Goal: Check status: Check status

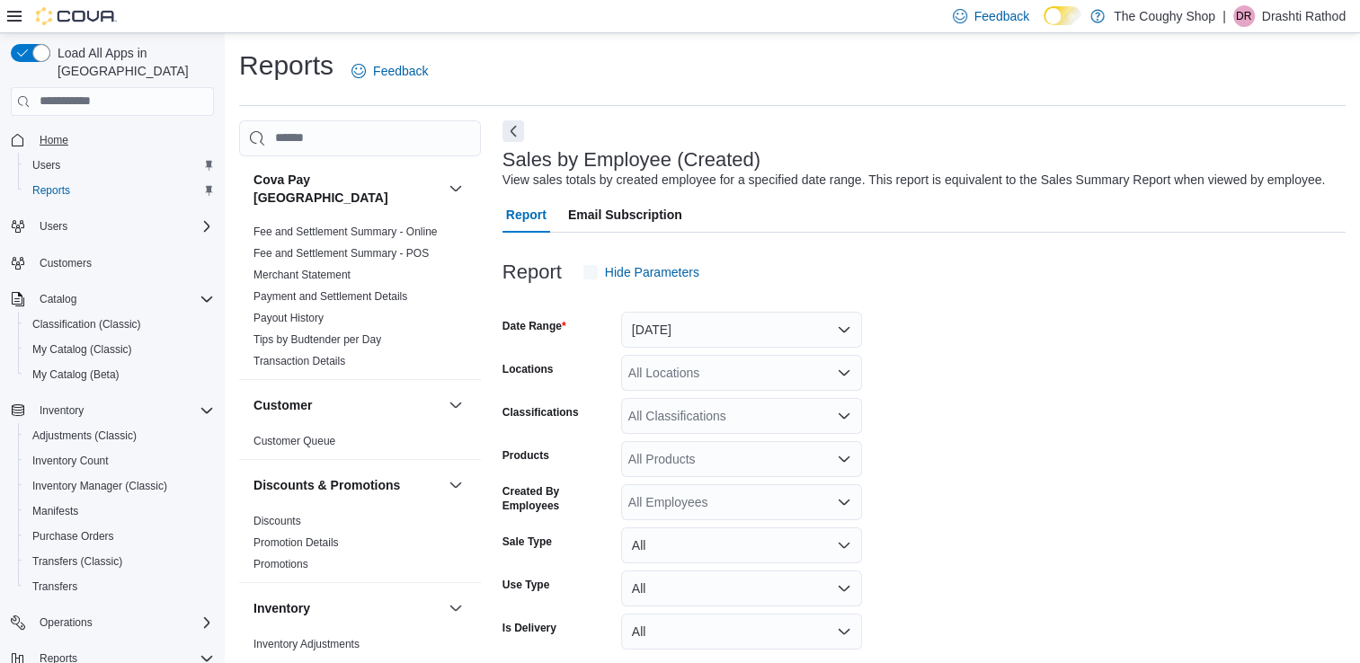
scroll to position [41, 0]
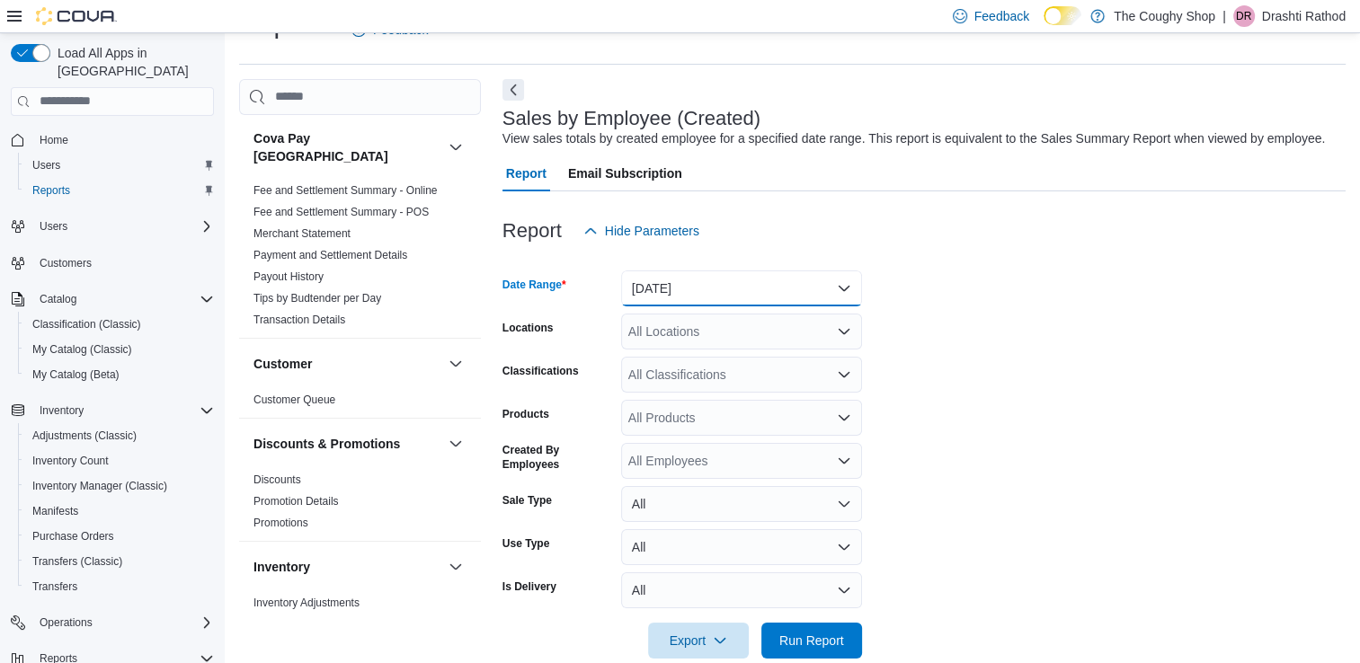
click at [692, 286] on button "[DATE]" at bounding box center [741, 289] width 241 height 36
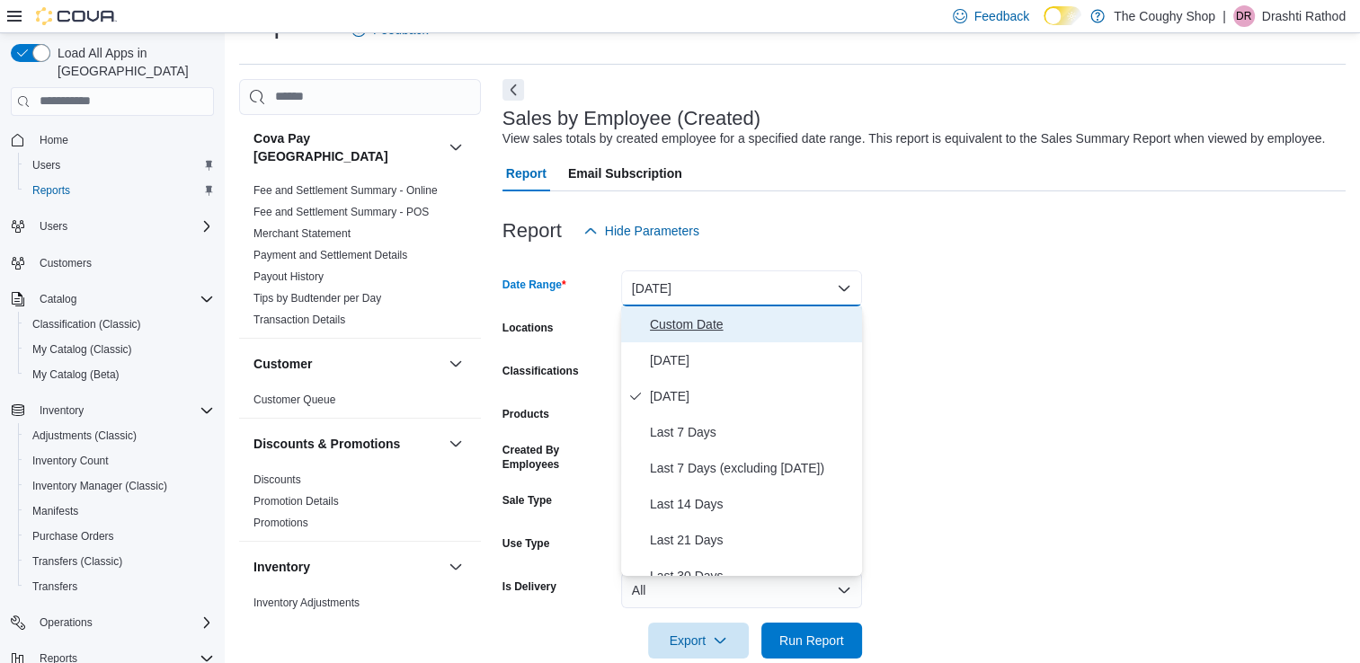
click at [690, 317] on span "Custom Date" at bounding box center [752, 325] width 205 height 22
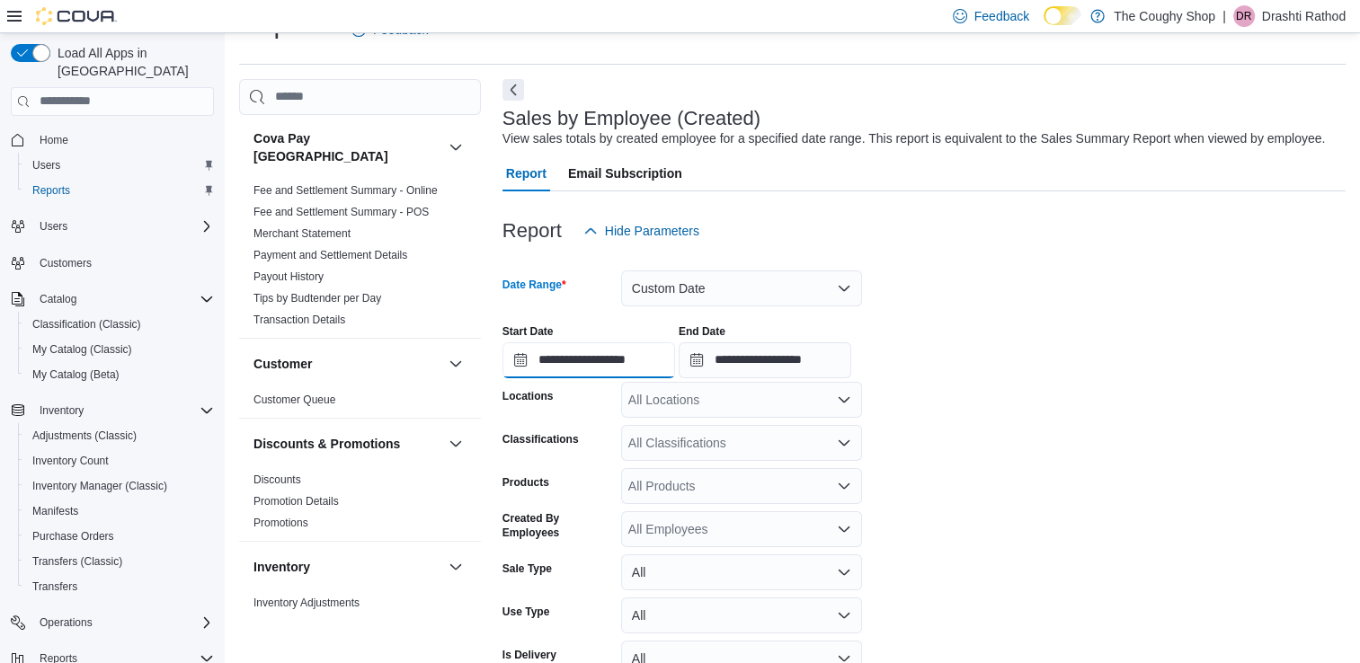
click at [518, 351] on input "**********" at bounding box center [588, 360] width 173 height 36
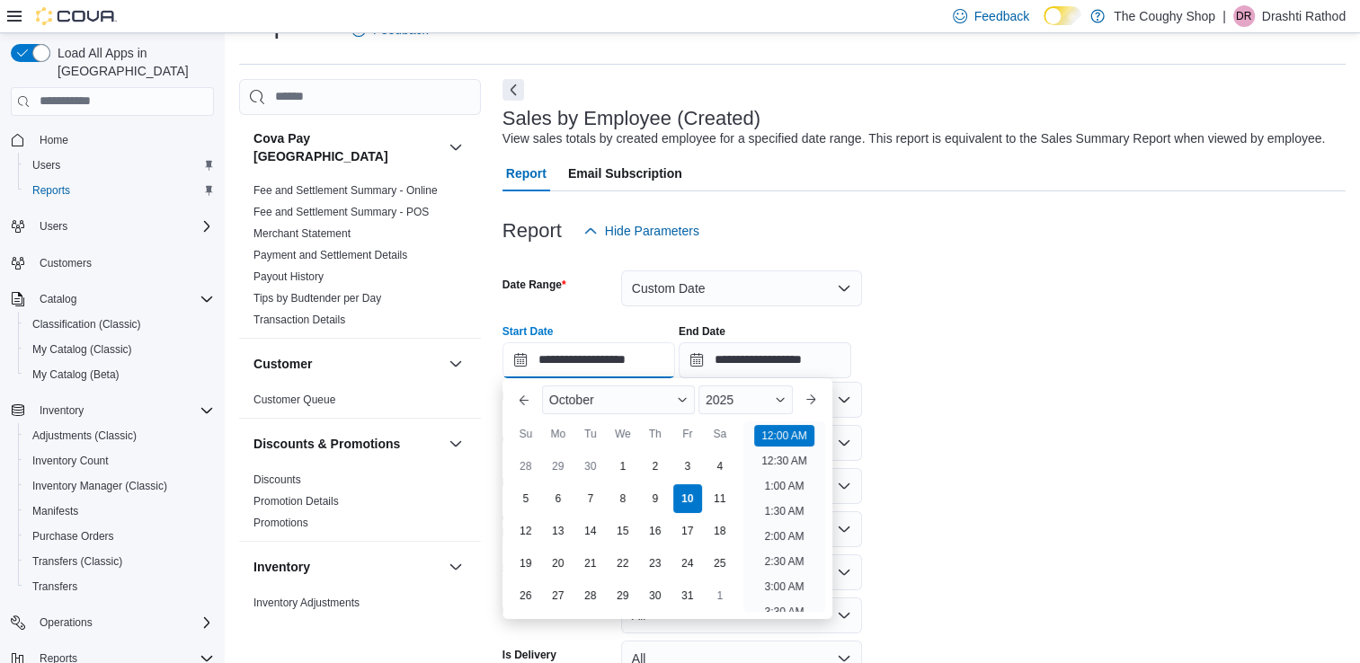
scroll to position [56, 0]
drag, startPoint x: 528, startPoint y: 502, endPoint x: 529, endPoint y: 492, distance: 9.9
click at [529, 492] on div "5" at bounding box center [525, 498] width 31 height 31
type input "**********"
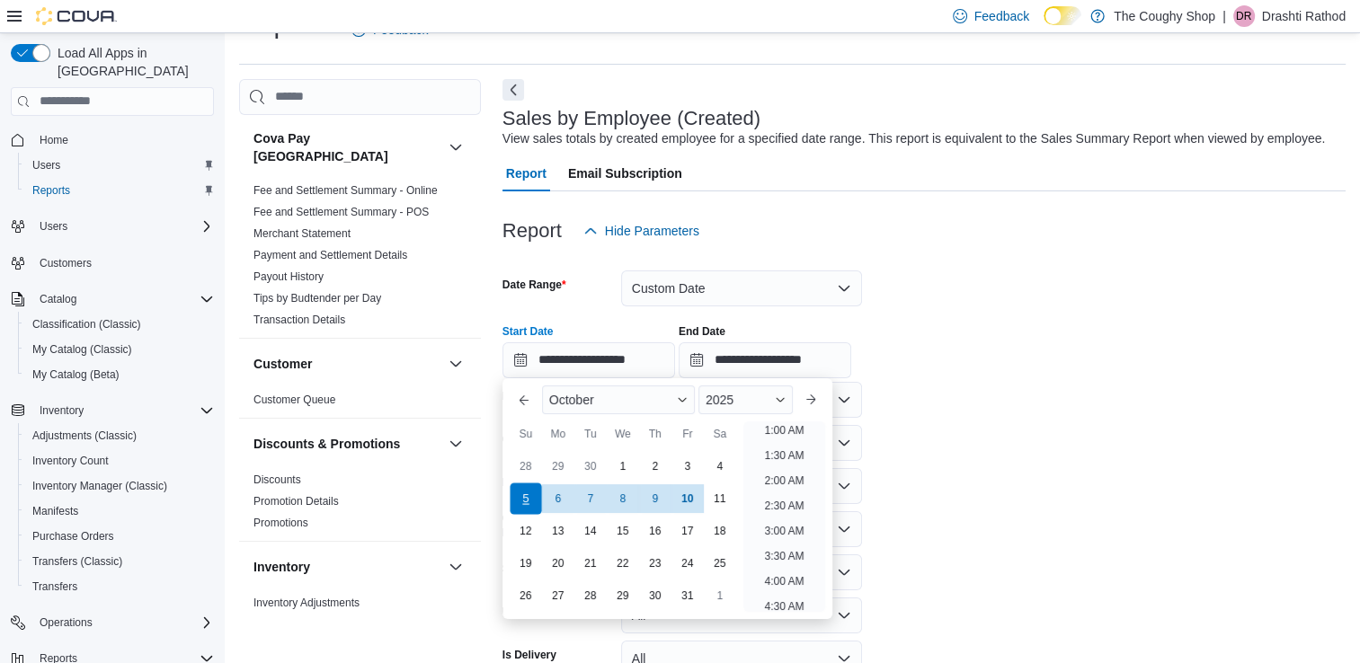
scroll to position [4, 0]
click at [529, 492] on div "5" at bounding box center [525, 498] width 31 height 31
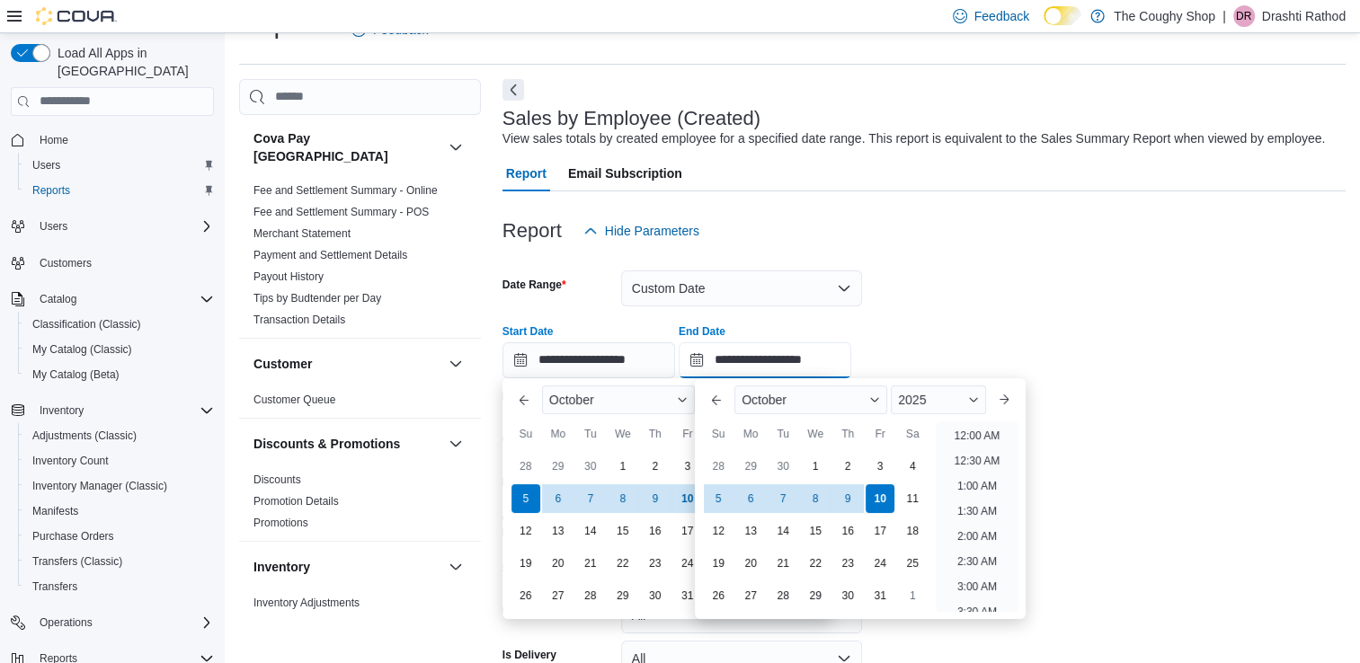
click at [712, 361] on input "**********" at bounding box center [765, 360] width 173 height 36
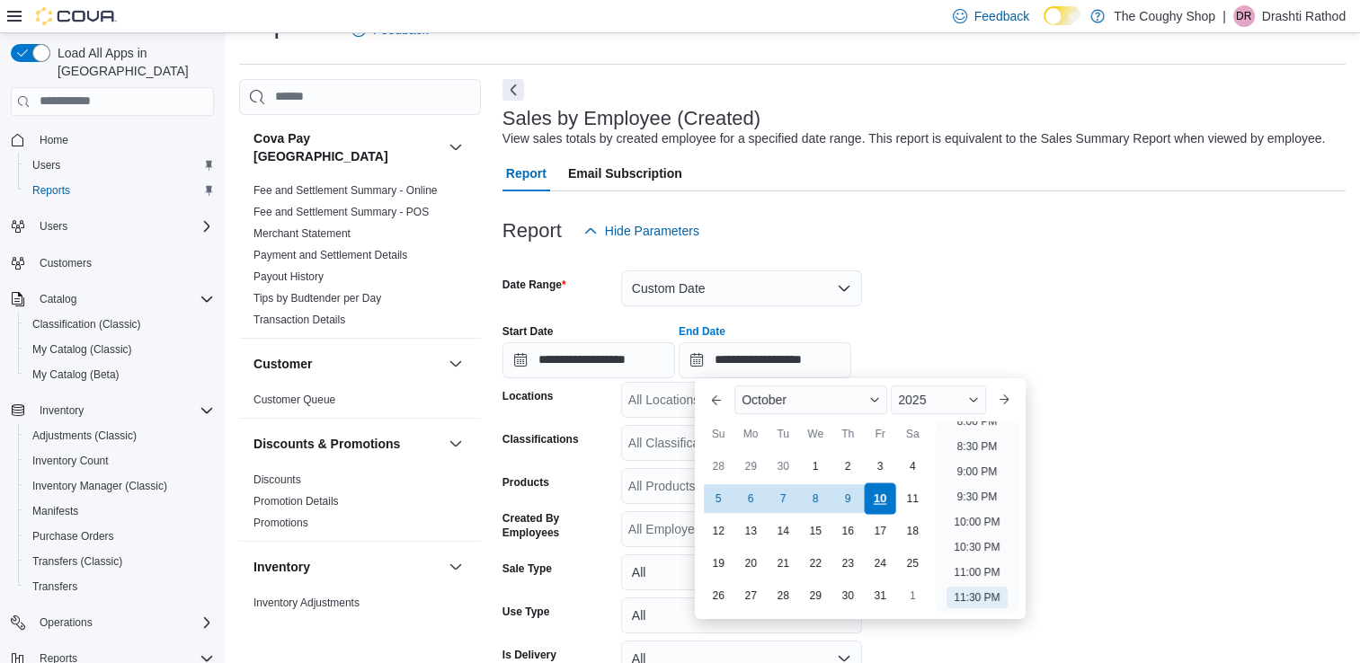
click at [874, 504] on div "10" at bounding box center [880, 498] width 31 height 31
click at [953, 307] on div at bounding box center [923, 309] width 843 height 4
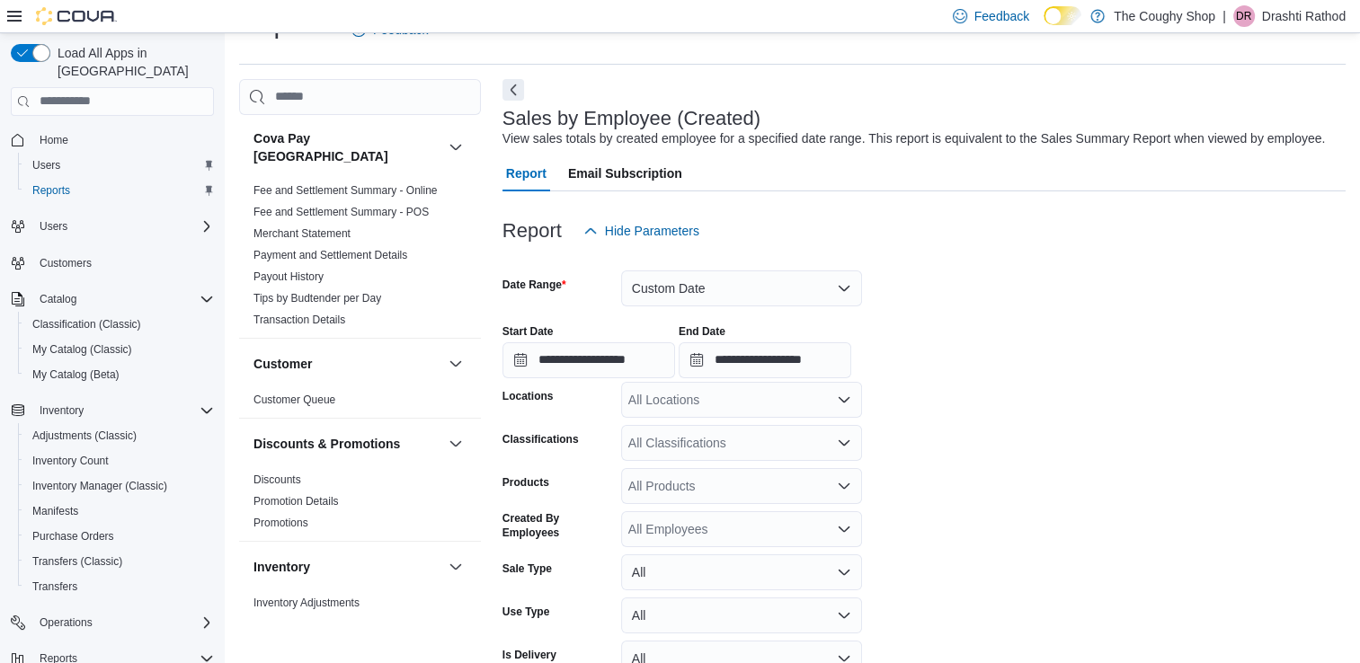
scroll to position [140, 0]
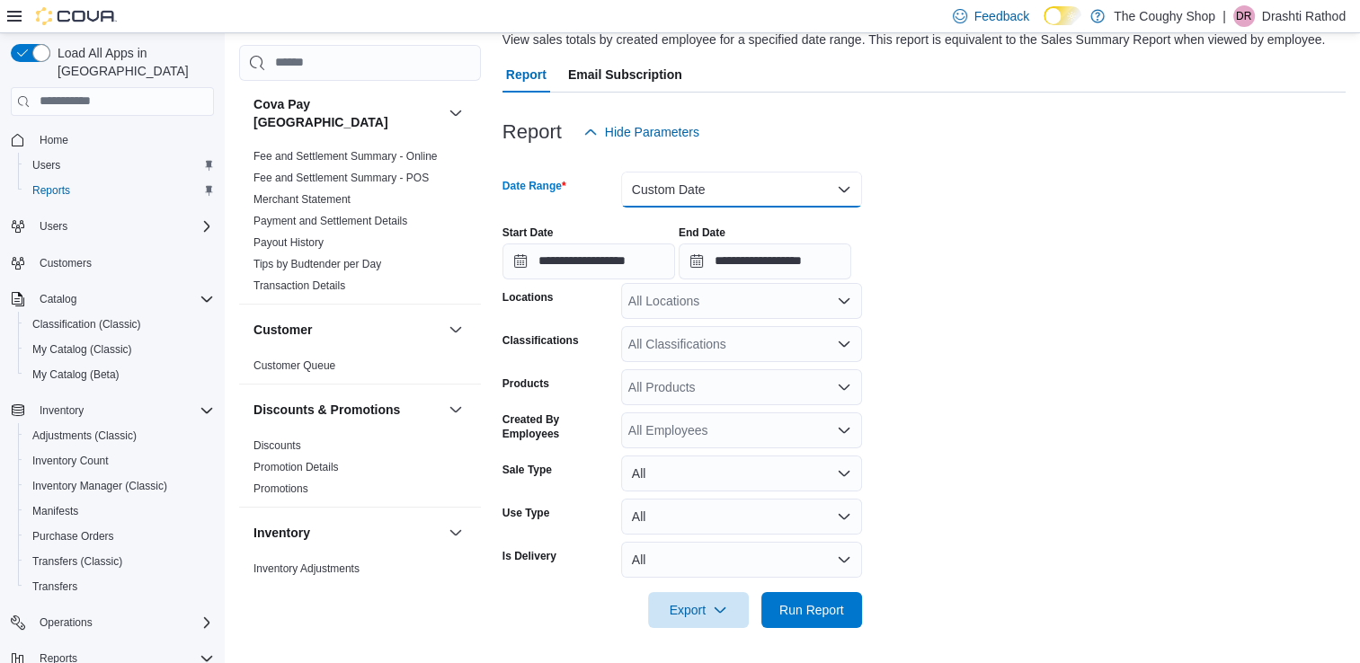
click at [696, 185] on button "Custom Date" at bounding box center [741, 190] width 241 height 36
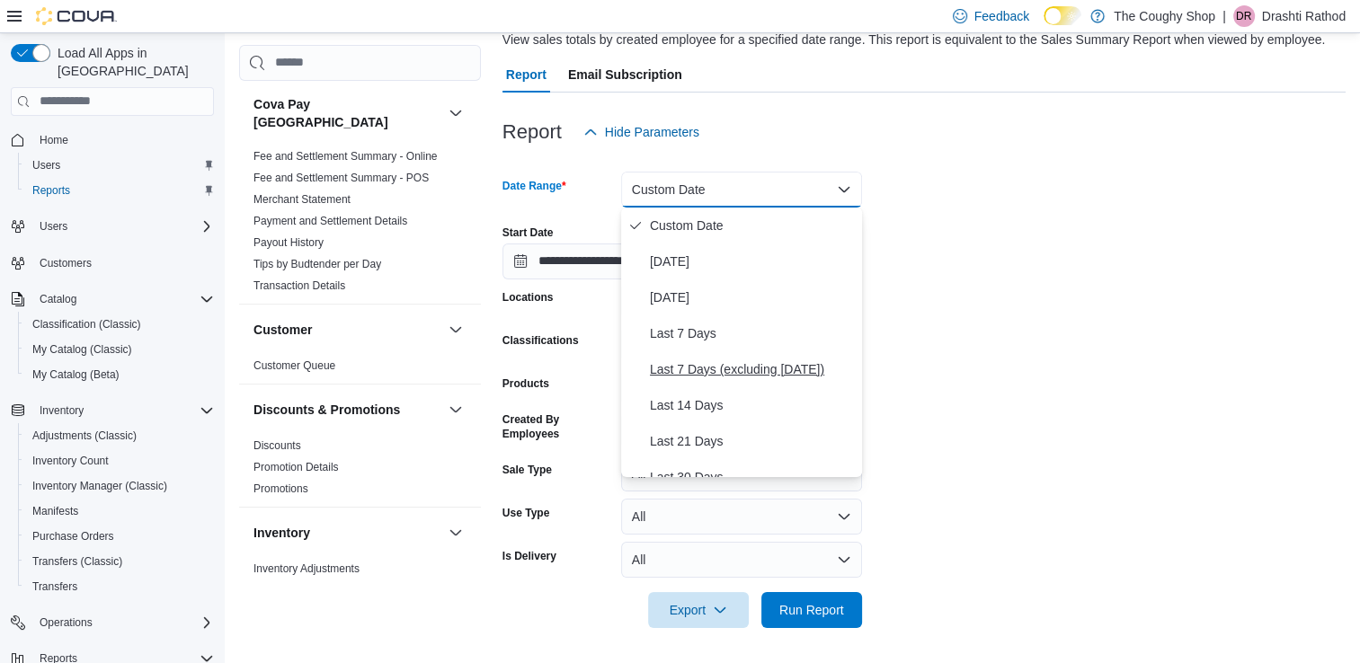
scroll to position [270, 0]
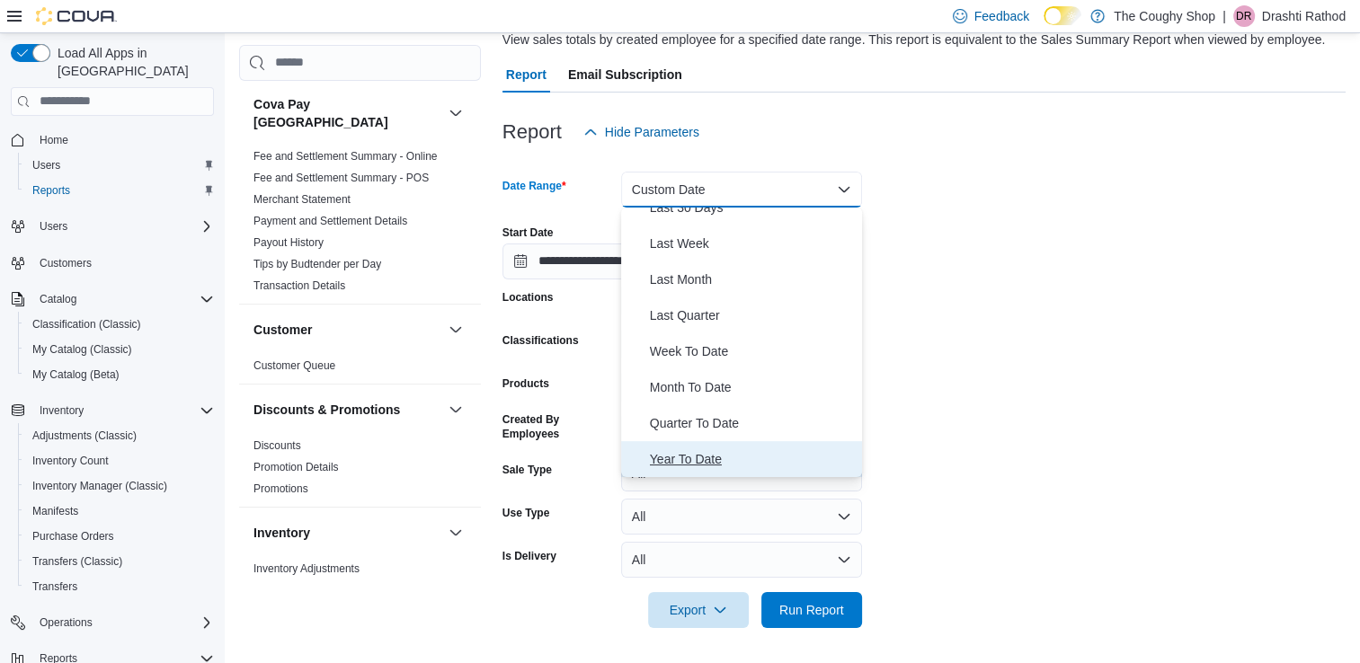
click at [698, 455] on span "Year To Date" at bounding box center [752, 460] width 205 height 22
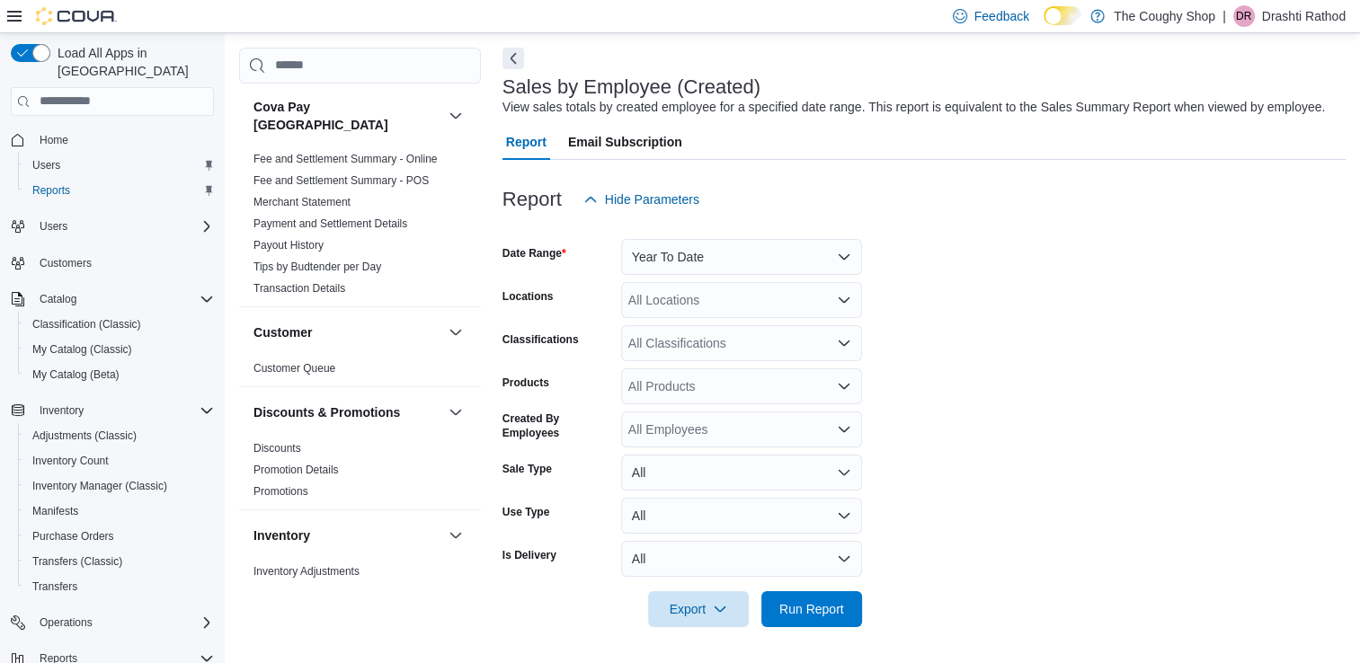
scroll to position [72, 0]
click at [823, 603] on span "Run Report" at bounding box center [811, 609] width 65 height 18
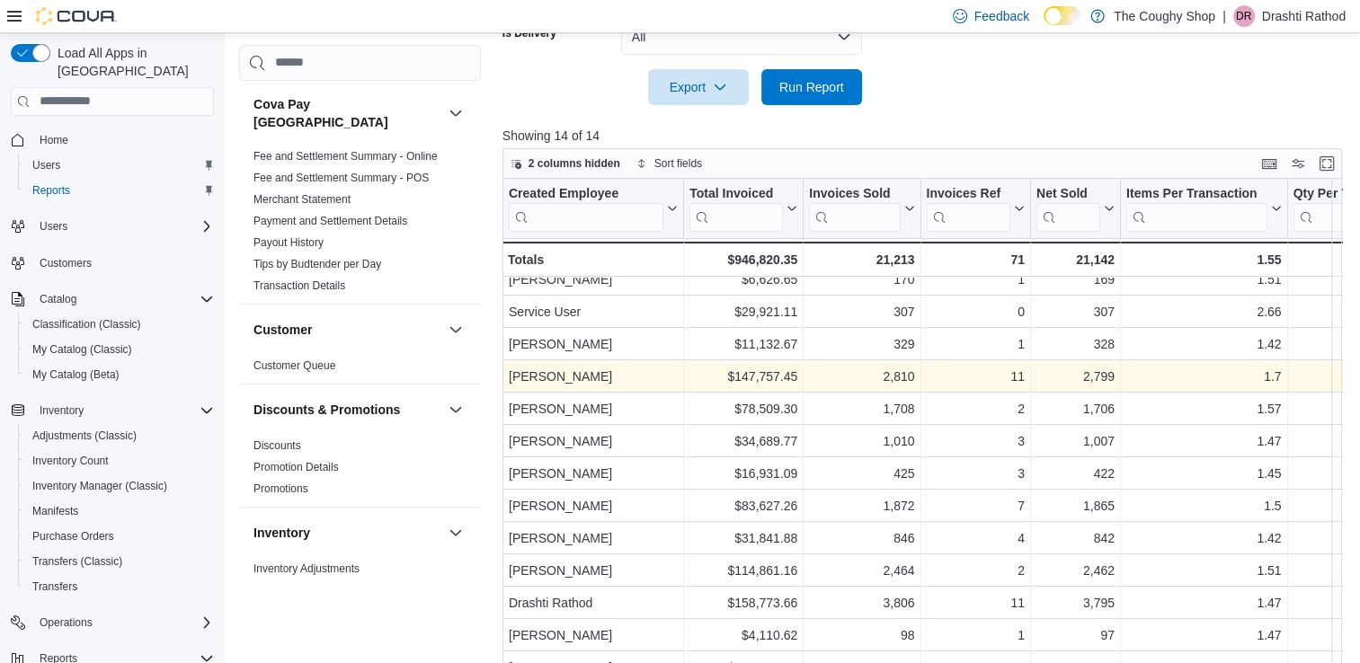
scroll to position [60, 0]
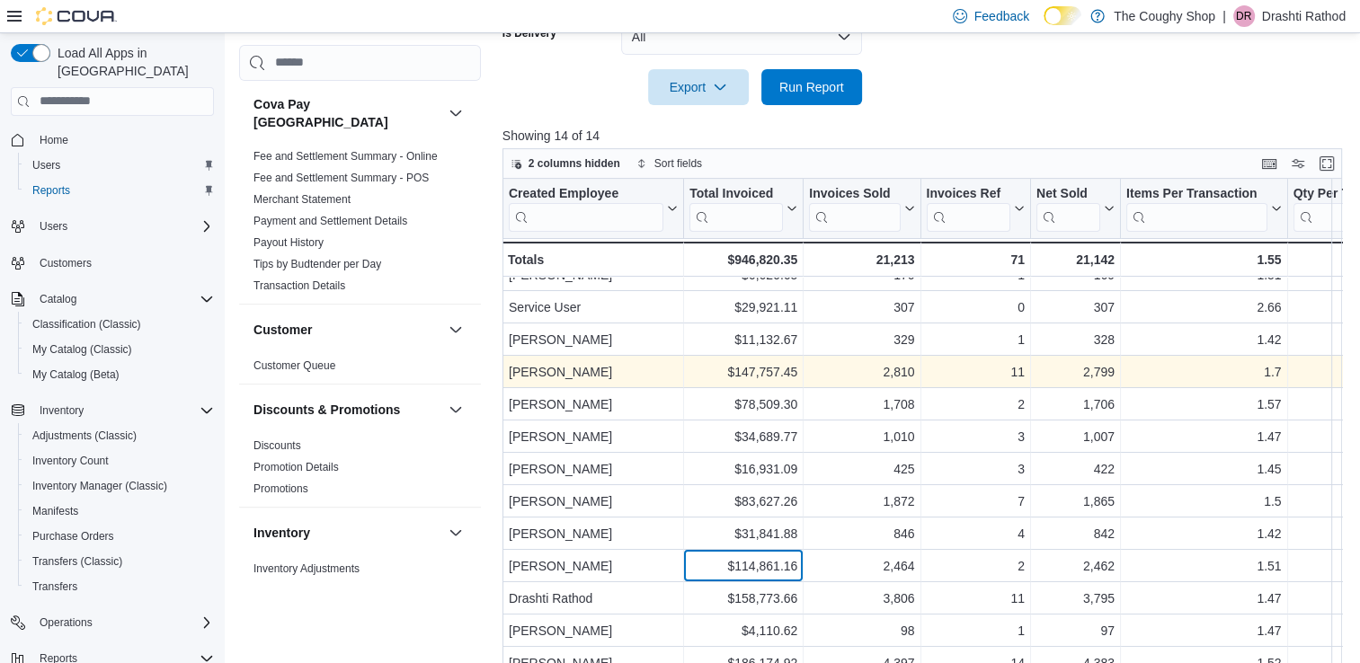
click at [687, 556] on div "$114,861.16 - Total Invoiced, column 2, row 11" at bounding box center [744, 566] width 120 height 32
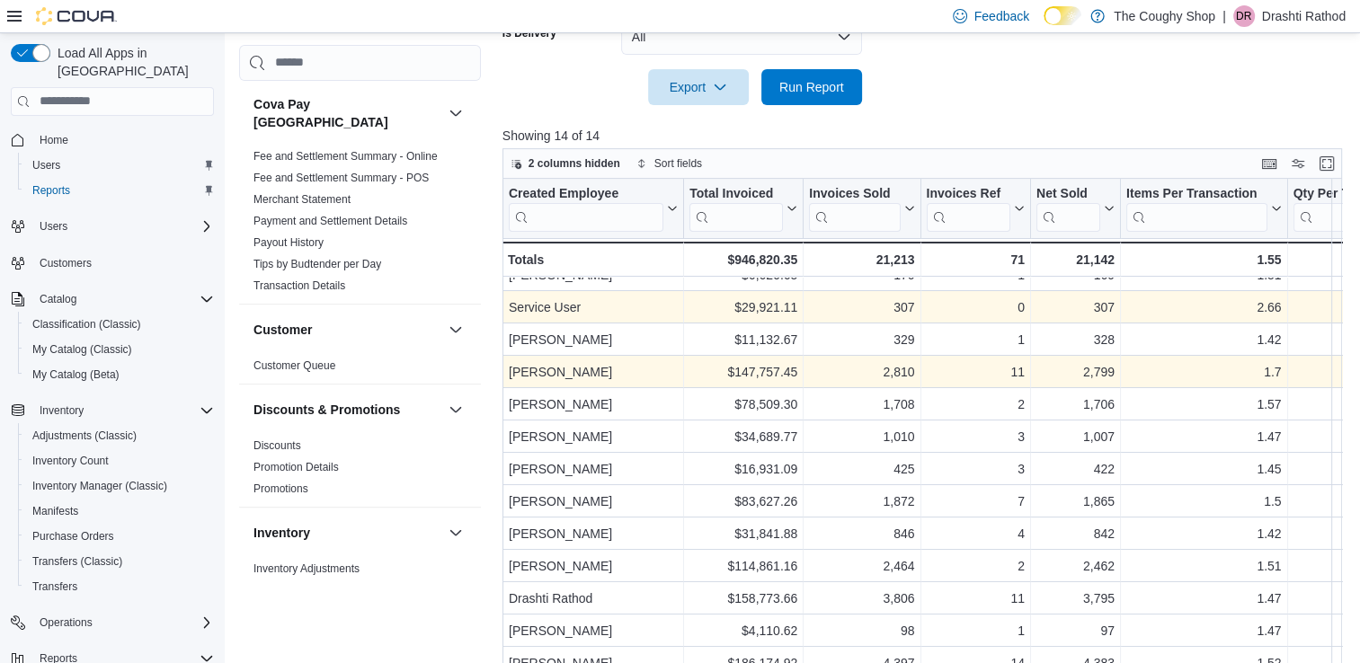
scroll to position [0, 0]
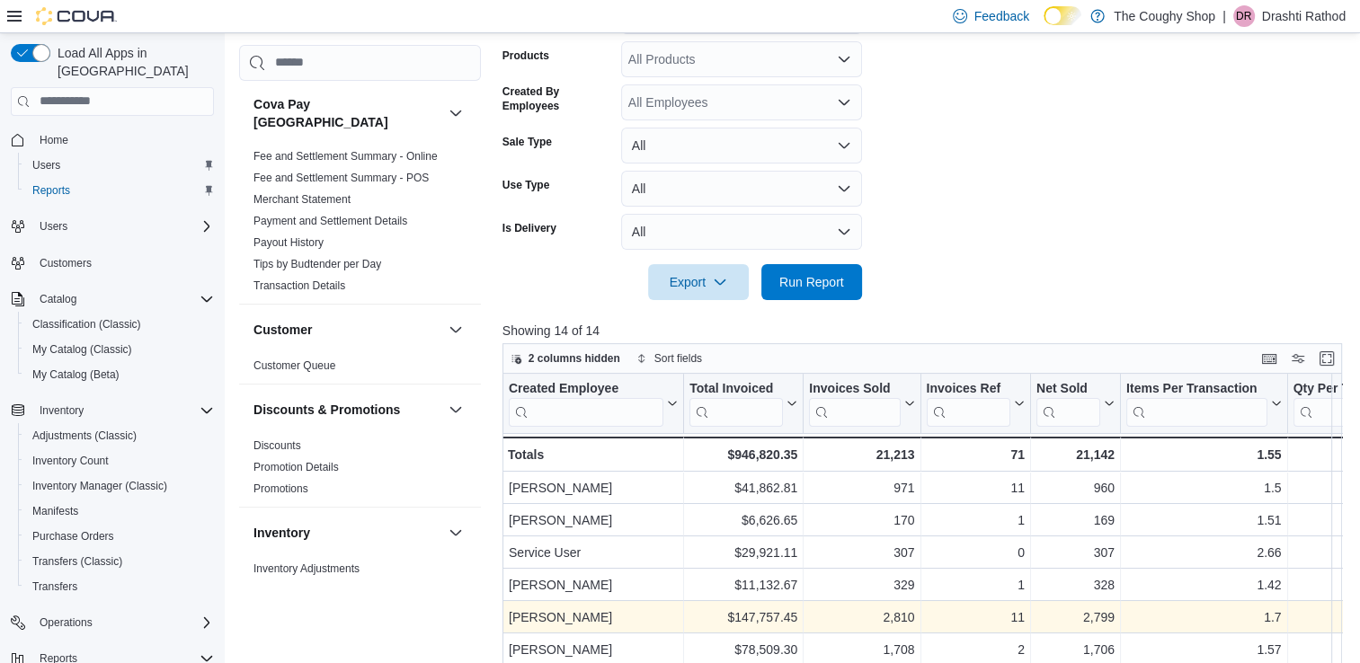
click at [1000, 216] on form "Date Range Year To Date Locations All Locations Classifications All Classificat…" at bounding box center [926, 95] width 849 height 410
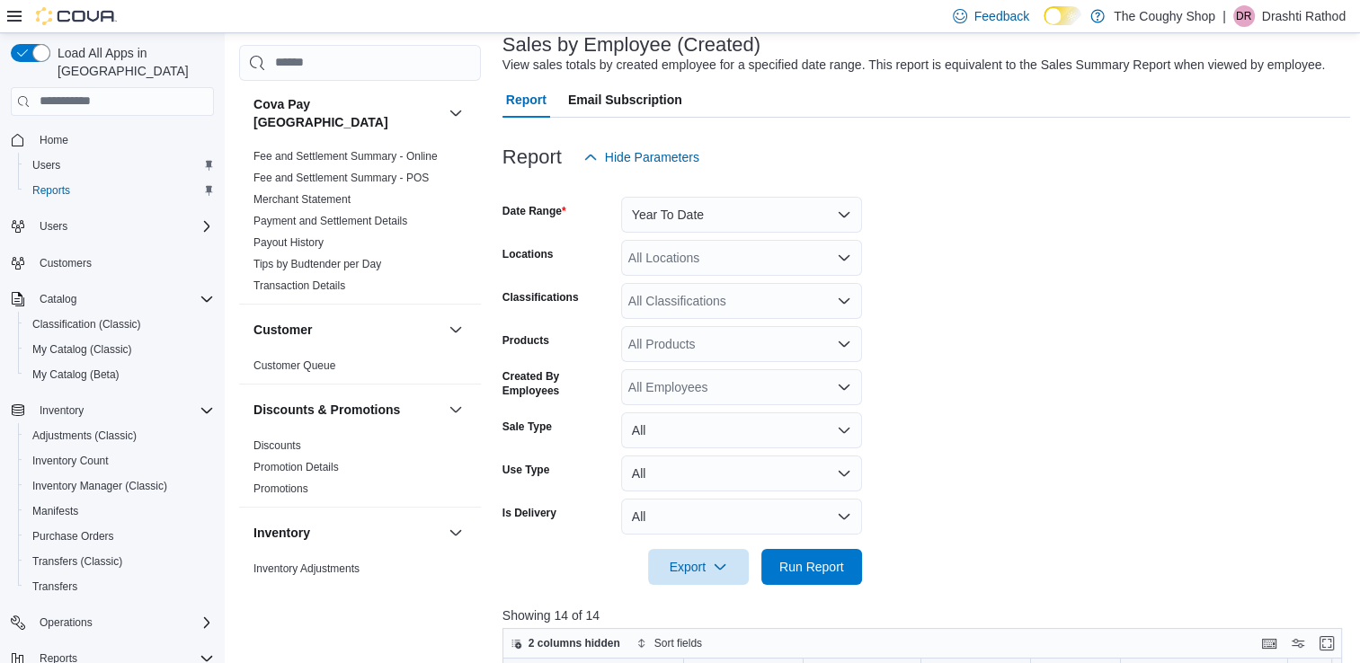
scroll to position [114, 0]
click at [662, 268] on div "All Locations" at bounding box center [741, 259] width 241 height 36
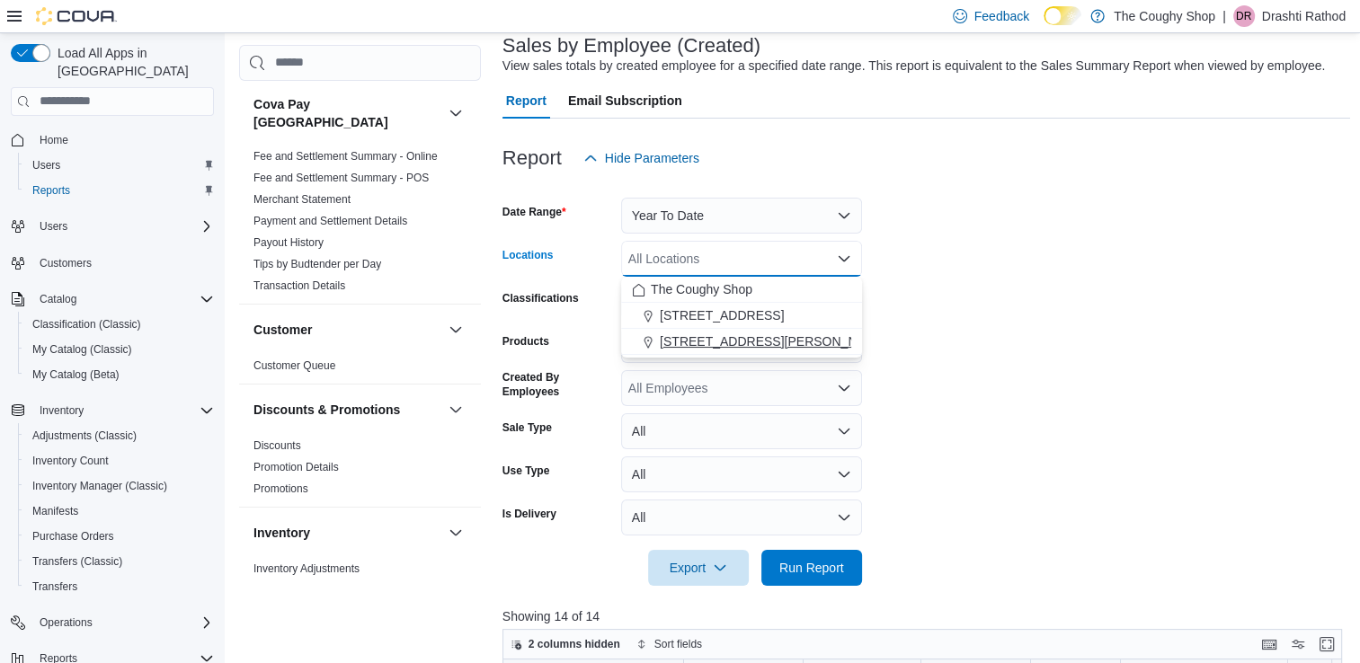
click at [703, 342] on span "[STREET_ADDRESS][PERSON_NAME]" at bounding box center [774, 342] width 228 height 18
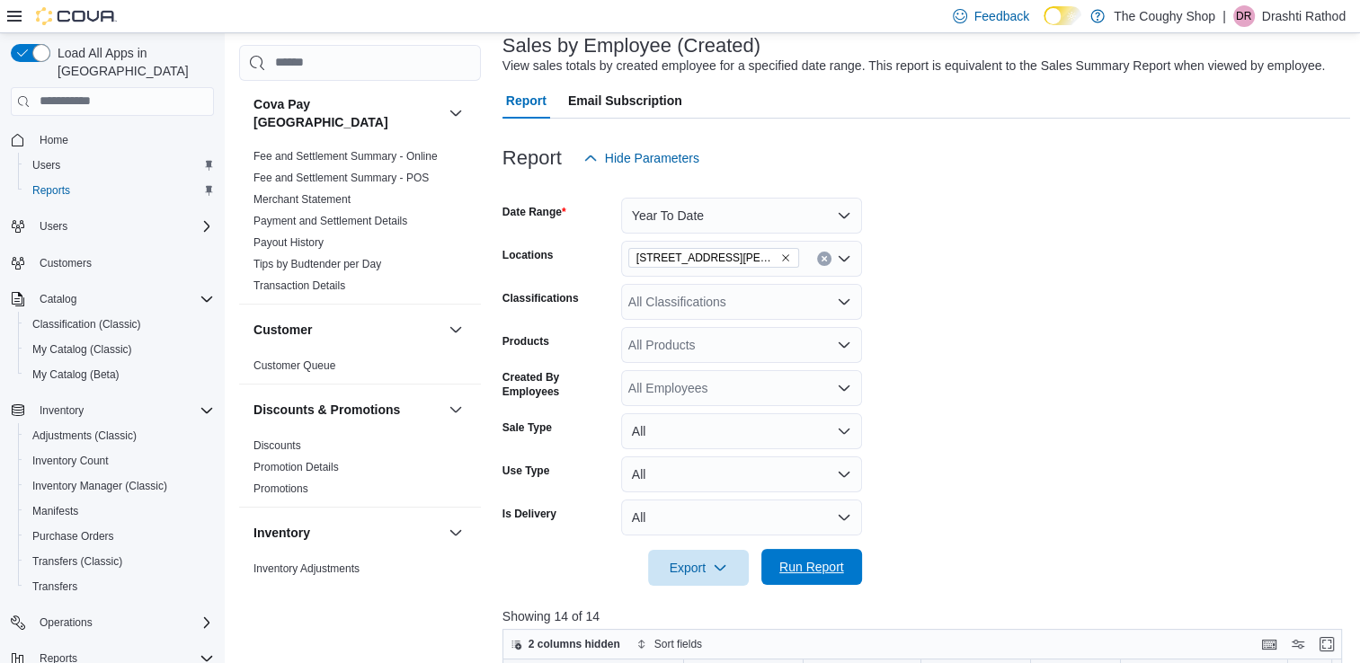
click at [820, 565] on span "Run Report" at bounding box center [811, 567] width 65 height 18
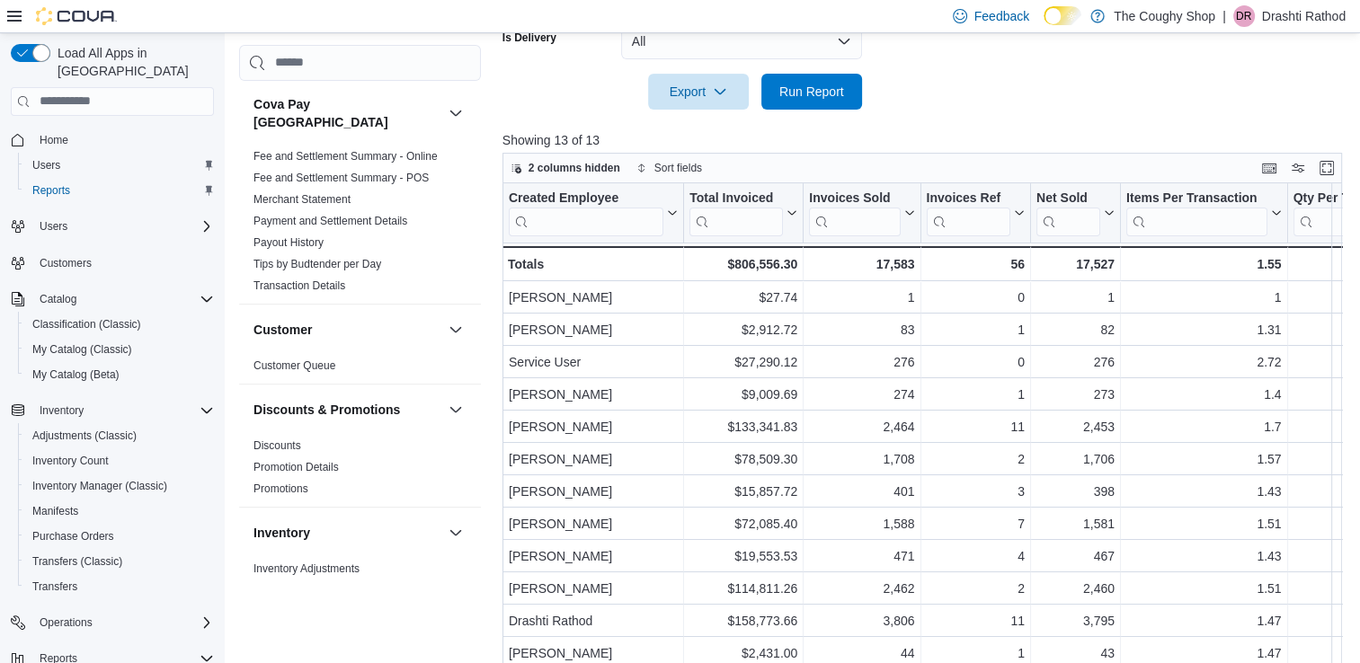
scroll to position [594, 0]
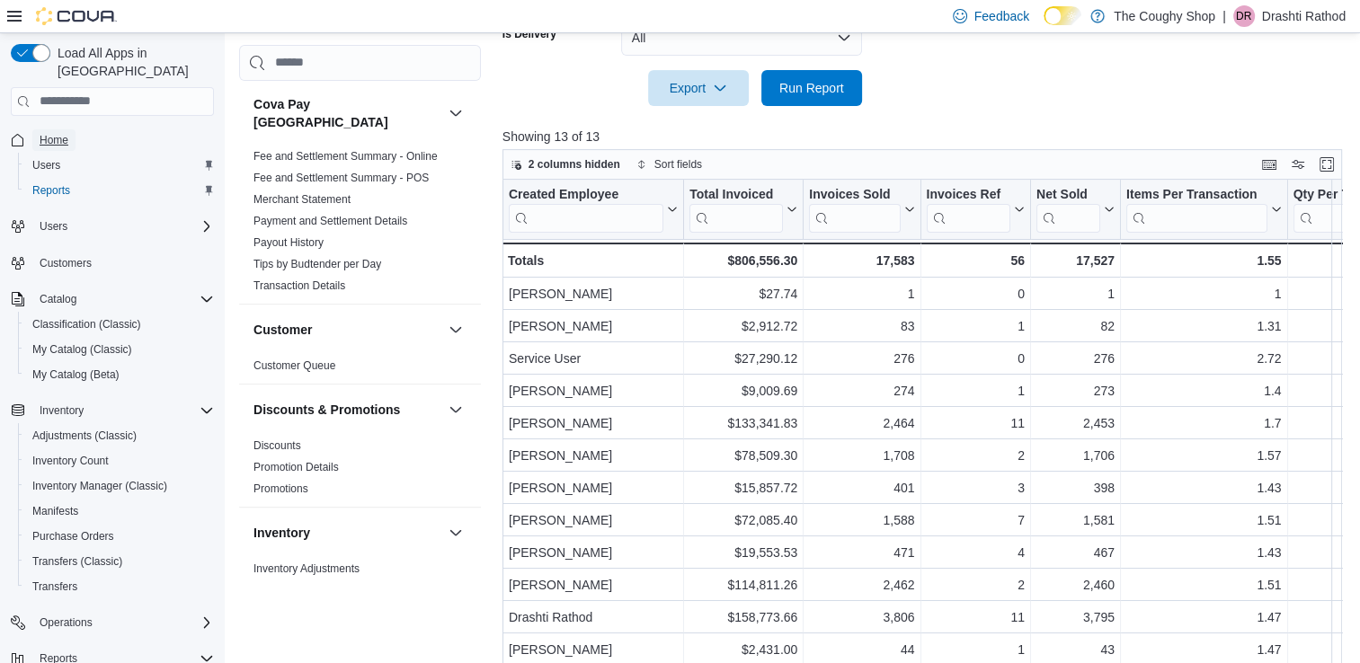
click at [61, 133] on span "Home" at bounding box center [54, 140] width 29 height 14
